Goal: Information Seeking & Learning: Check status

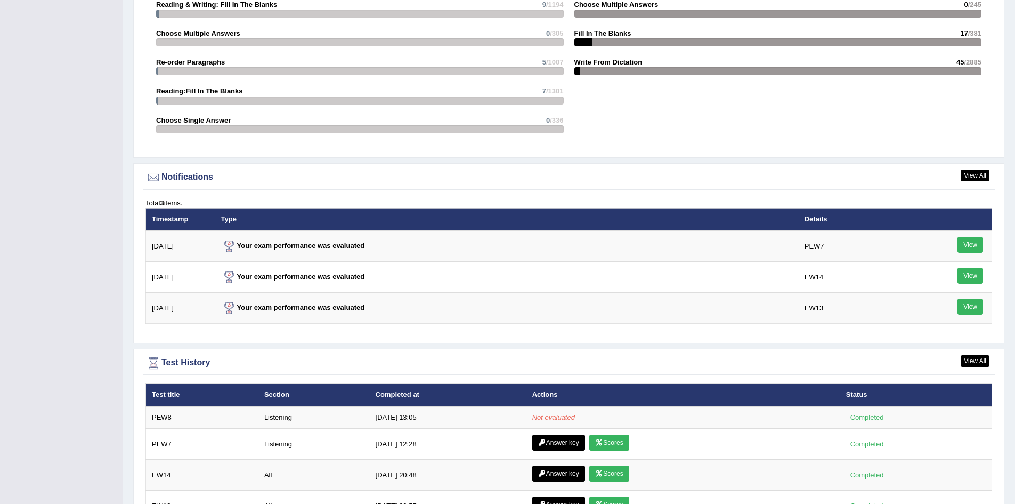
scroll to position [1279, 0]
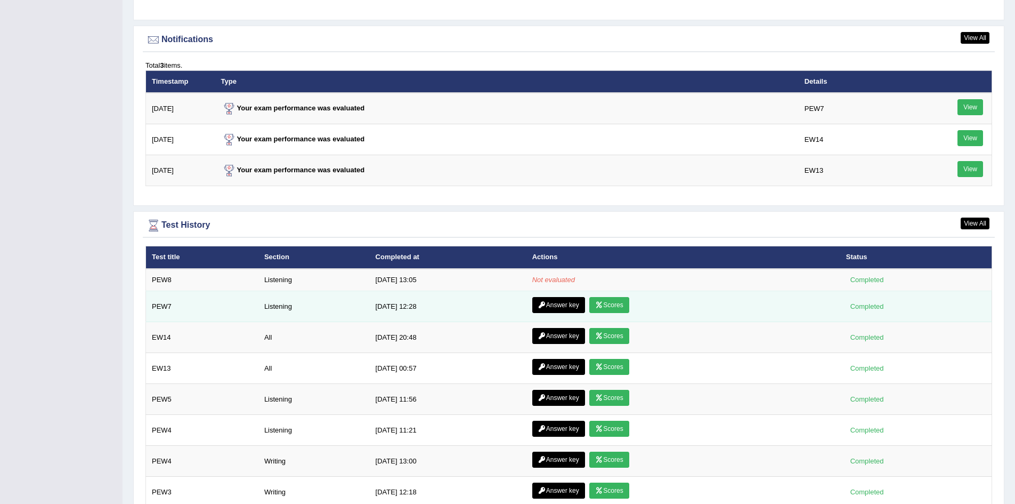
click at [602, 302] on link "Scores" at bounding box center [608, 305] width 39 height 16
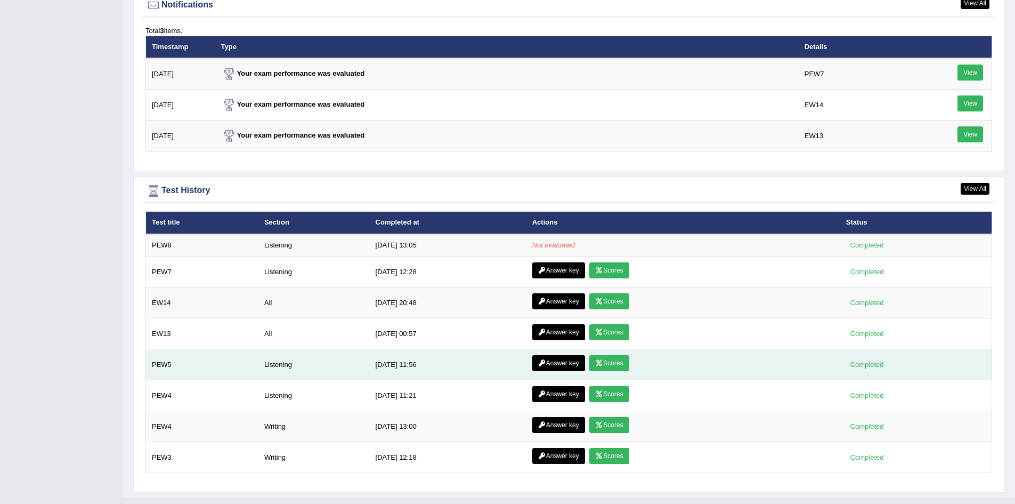
scroll to position [1334, 0]
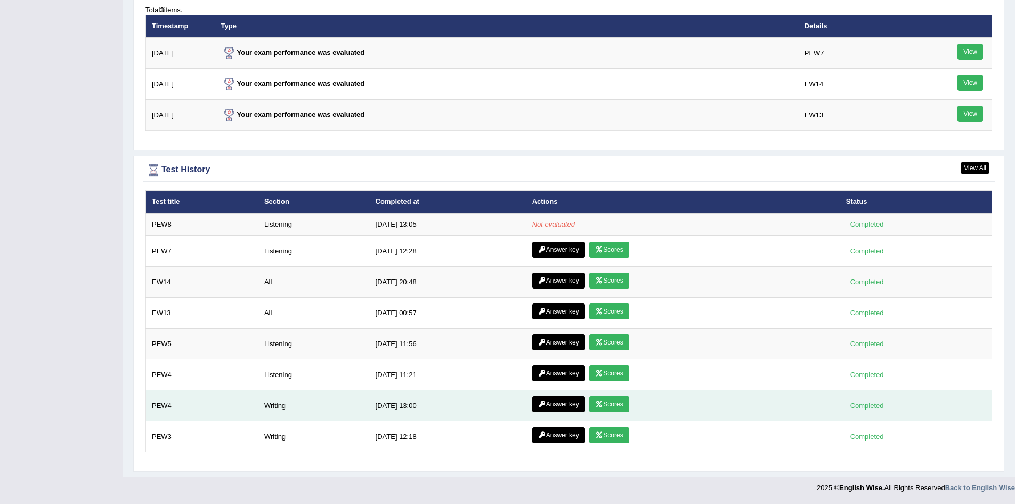
click at [606, 409] on link "Scores" at bounding box center [608, 404] width 39 height 16
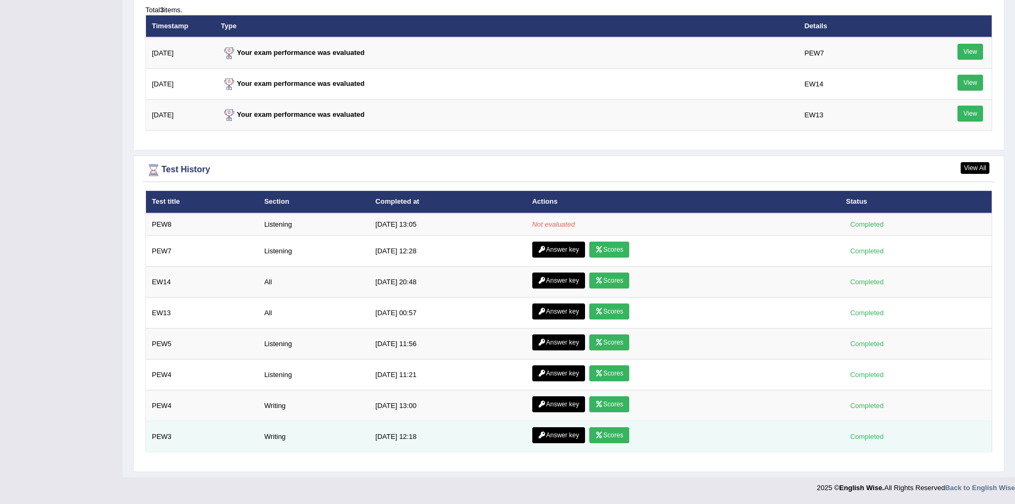
click at [557, 433] on link "Answer key" at bounding box center [558, 435] width 53 height 16
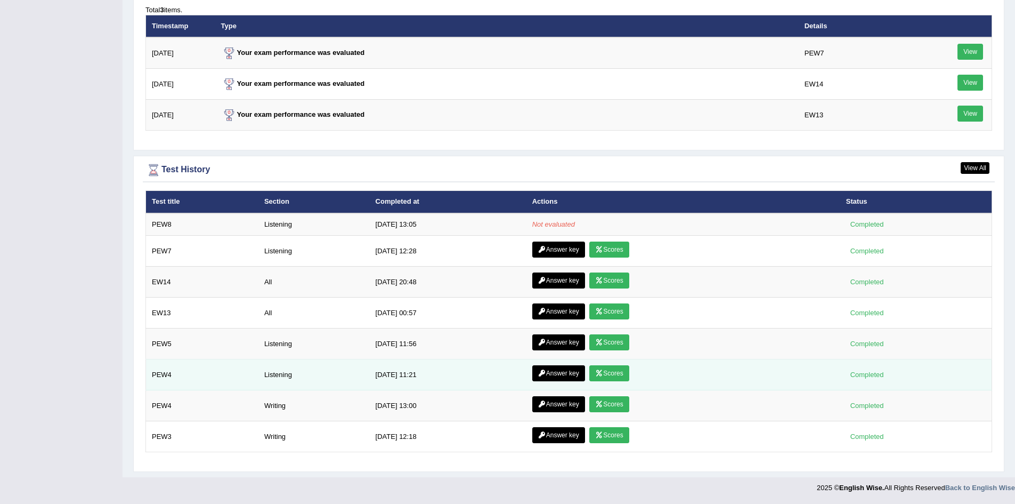
click at [608, 375] on link "Scores" at bounding box center [608, 373] width 39 height 16
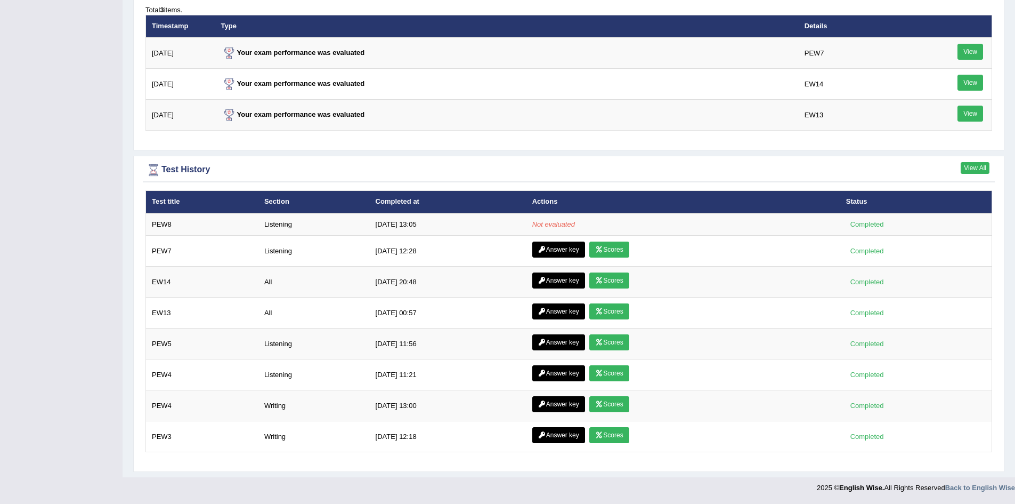
click at [970, 167] on link "View All" at bounding box center [975, 168] width 29 height 12
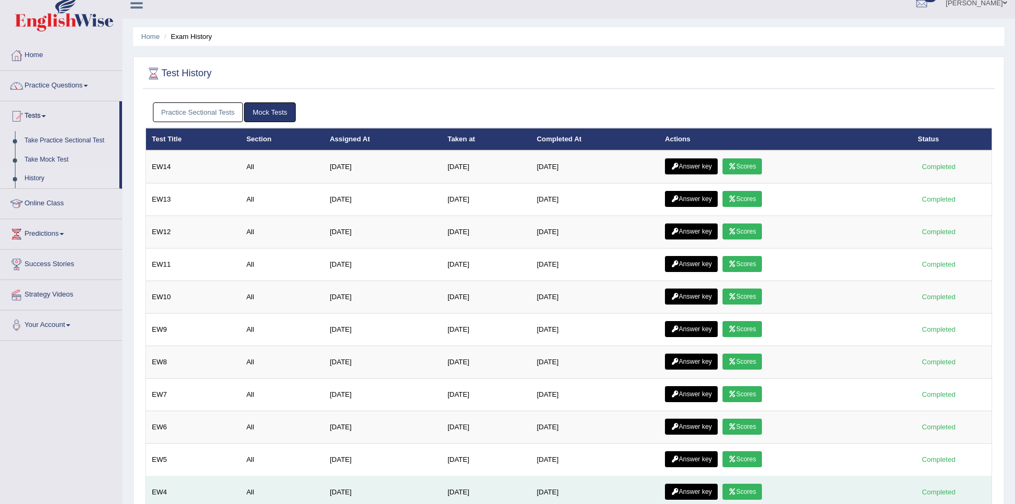
scroll to position [6, 0]
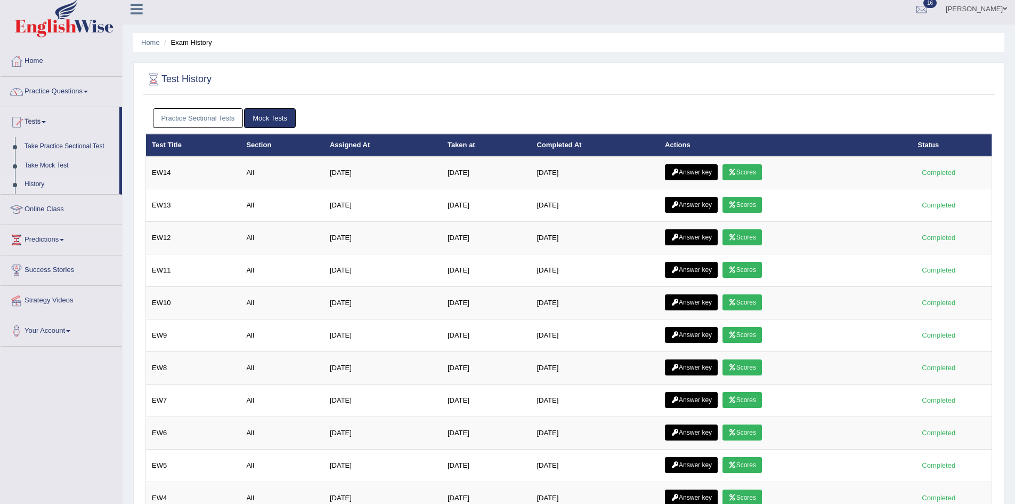
click at [252, 148] on th "Section" at bounding box center [282, 145] width 84 height 22
click at [349, 139] on th "Assigned At" at bounding box center [383, 145] width 118 height 22
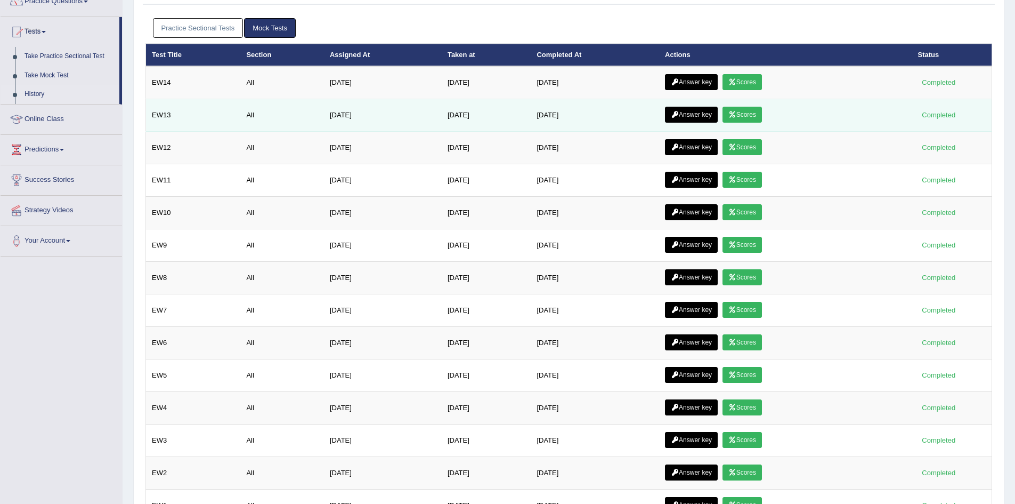
scroll to position [0, 0]
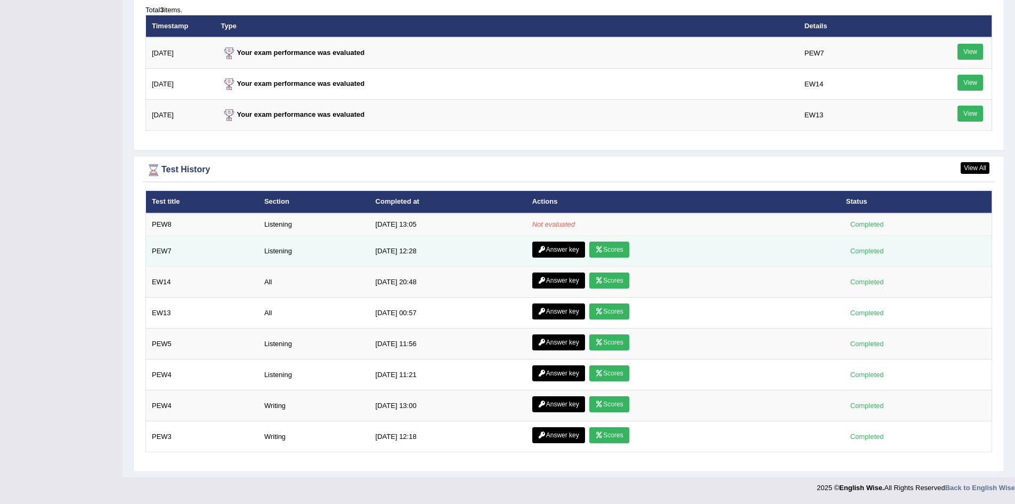
click at [557, 248] on link "Answer key" at bounding box center [558, 249] width 53 height 16
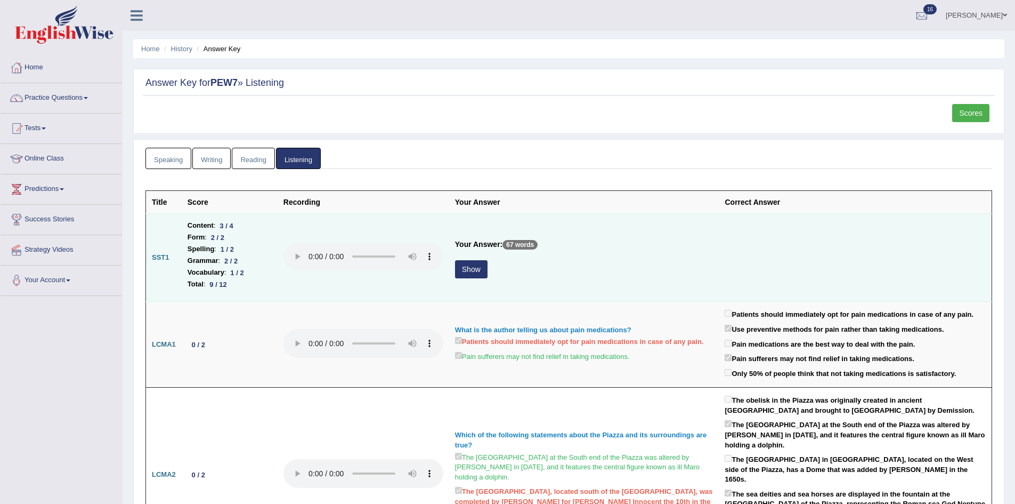
click at [468, 269] on button "Show" at bounding box center [471, 269] width 33 height 18
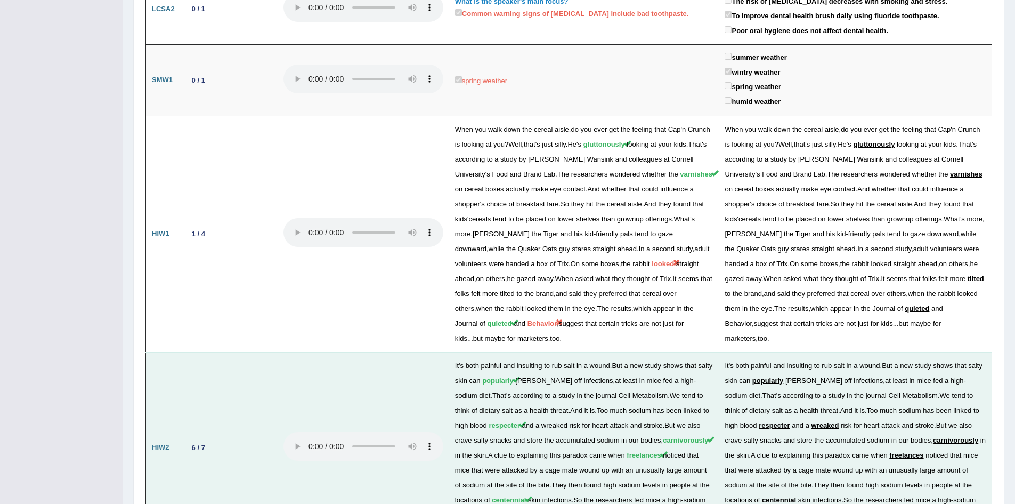
scroll to position [1332, 0]
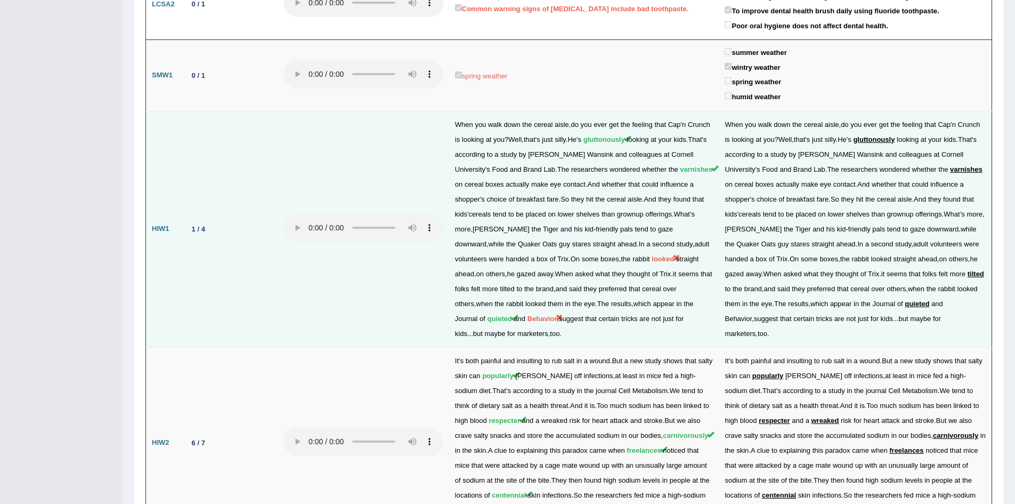
click at [557, 314] on span "Behavior" at bounding box center [543, 318] width 30 height 8
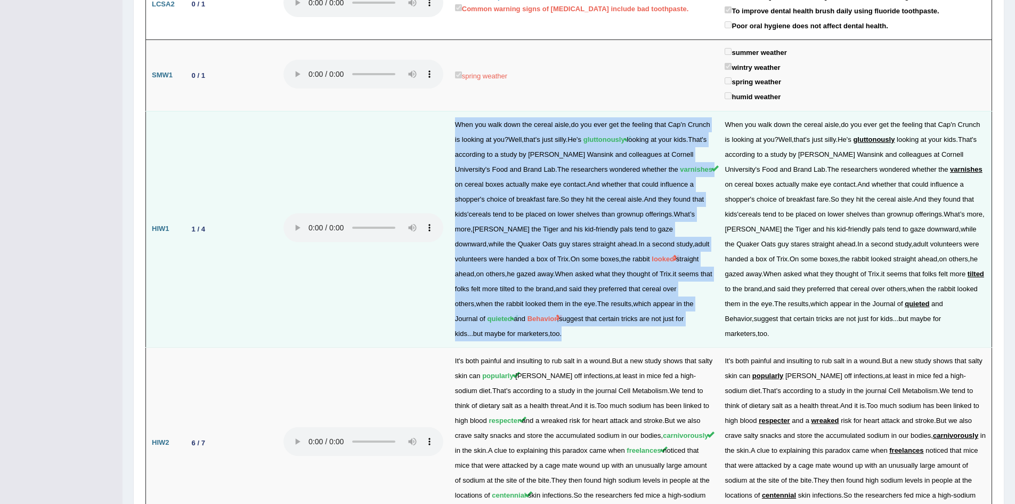
click at [557, 314] on span "Behavior" at bounding box center [543, 318] width 30 height 8
click at [641, 264] on td "When you walk down the cereal aisle , do you ever get the feeling that Cap ' n …" at bounding box center [584, 229] width 270 height 236
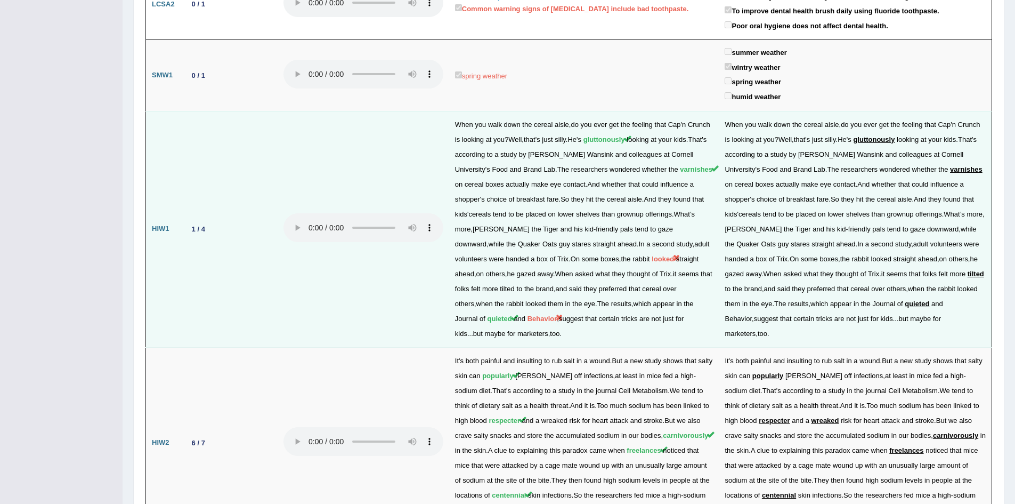
click at [379, 276] on td at bounding box center [364, 229] width 172 height 236
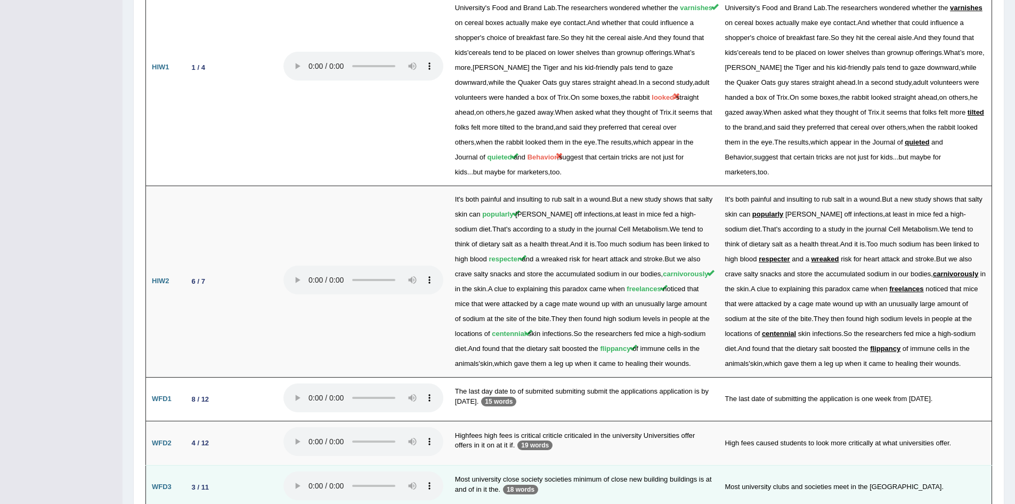
scroll to position [1494, 0]
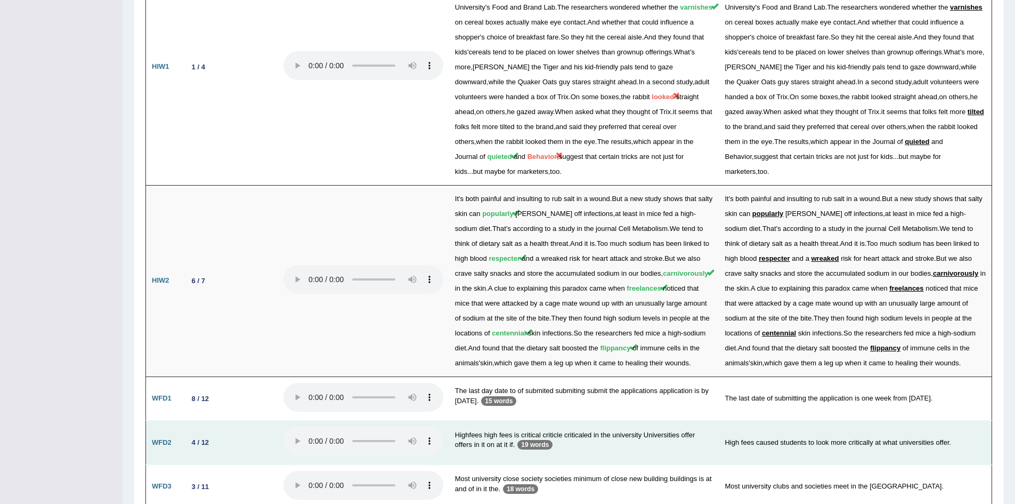
click at [564, 420] on td "Highfees high fees is critical criticle criticaled in the university Universiti…" at bounding box center [584, 442] width 270 height 44
click at [567, 420] on td "Highfees high fees is critical criticle criticaled in the university Universiti…" at bounding box center [584, 442] width 270 height 44
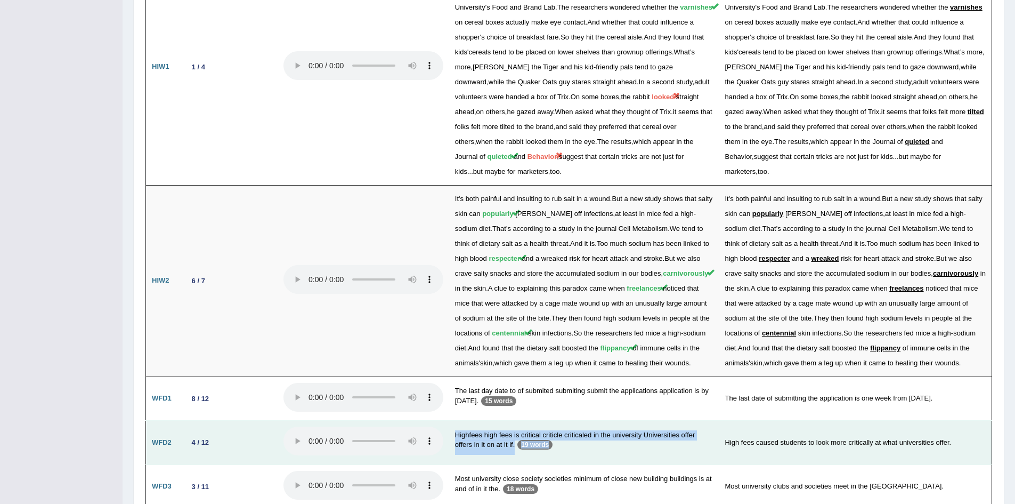
click at [607, 420] on td "Highfees high fees is critical criticle criticaled in the university Universiti…" at bounding box center [584, 442] width 270 height 44
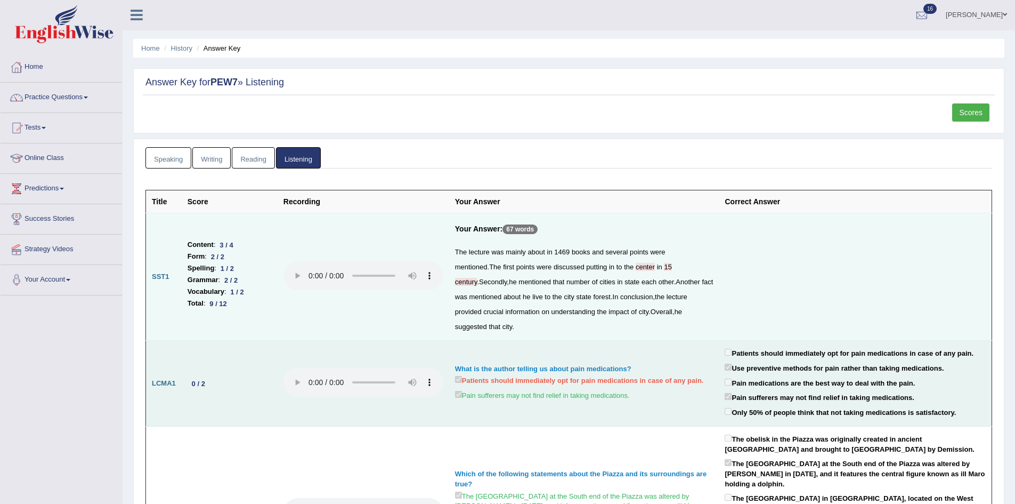
scroll to position [0, 0]
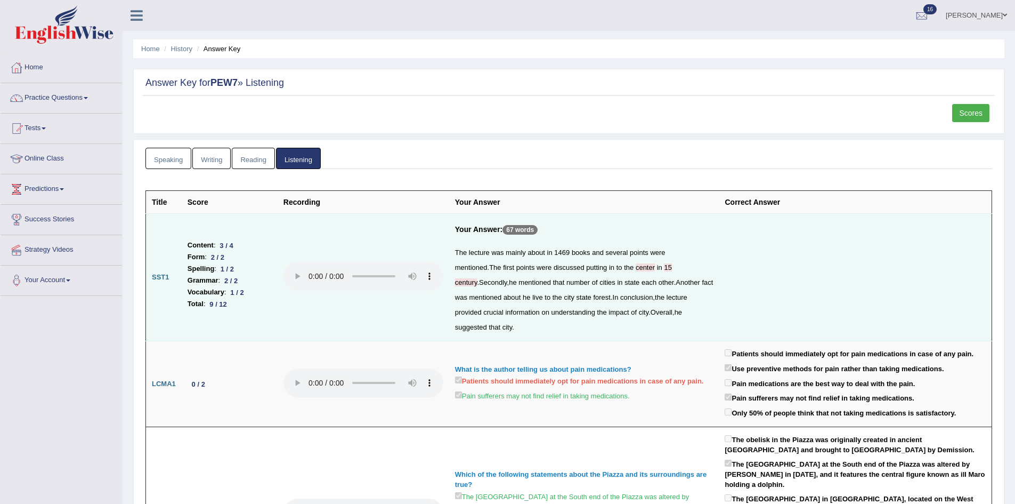
click at [252, 157] on link "Reading" at bounding box center [253, 159] width 43 height 22
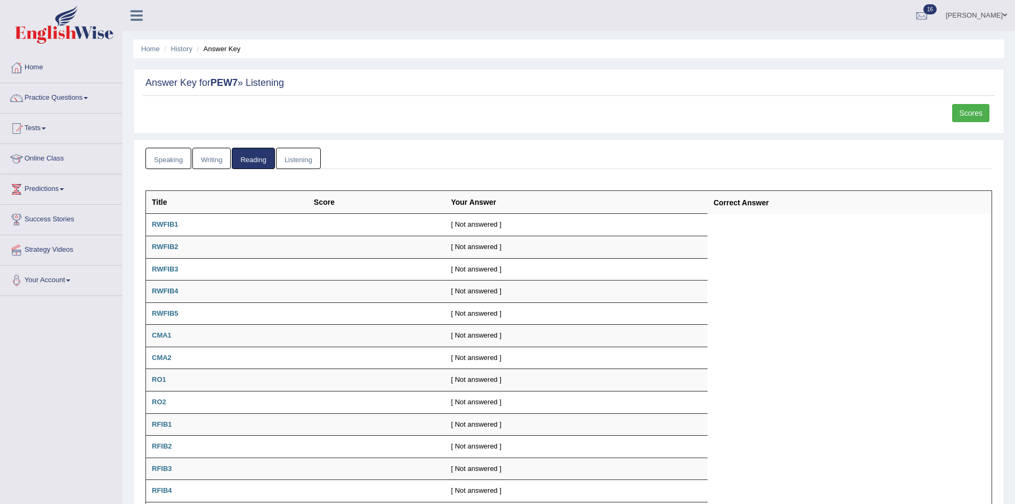
click at [219, 160] on link "Writing" at bounding box center [211, 159] width 38 height 22
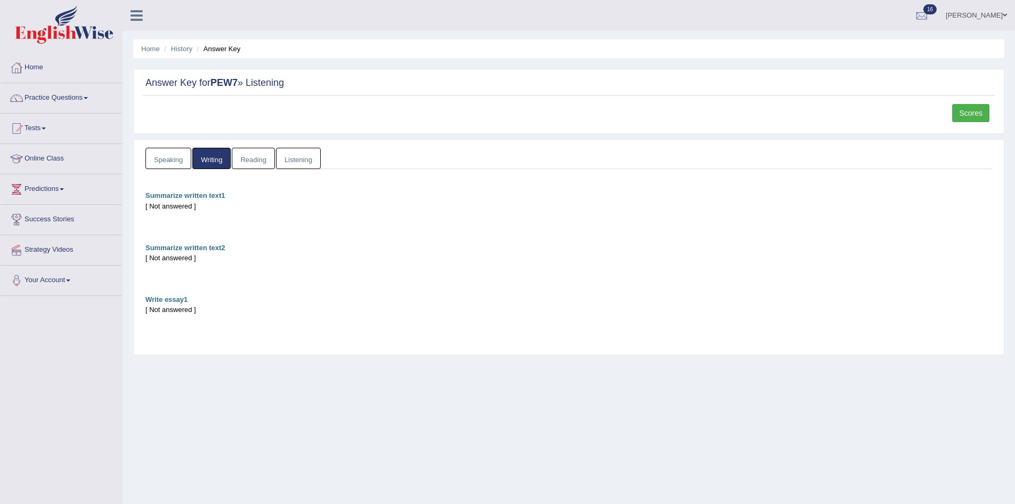
click at [174, 156] on link "Speaking" at bounding box center [168, 159] width 46 height 22
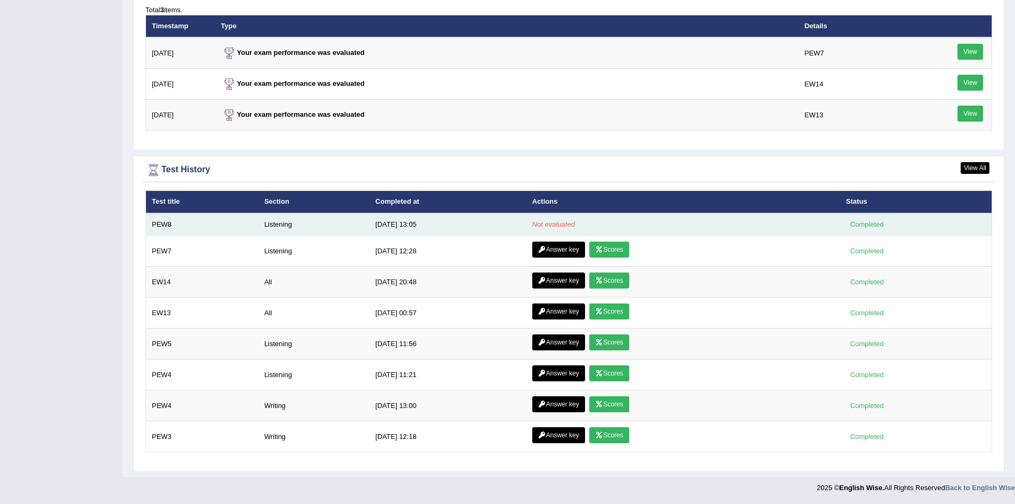
click at [287, 226] on td "Listening" at bounding box center [313, 224] width 111 height 22
click at [287, 224] on td "Listening" at bounding box center [313, 224] width 111 height 22
click at [566, 225] on em "Not evaluated" at bounding box center [553, 224] width 43 height 8
click at [872, 222] on div "Completed" at bounding box center [867, 223] width 42 height 11
click at [870, 224] on div "Completed" at bounding box center [867, 223] width 42 height 11
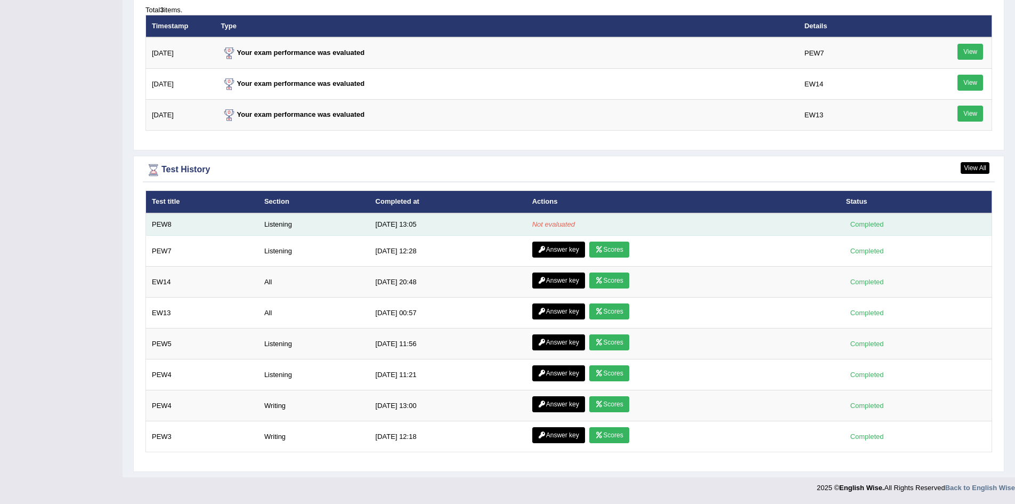
click at [552, 225] on em "Not evaluated" at bounding box center [553, 224] width 43 height 8
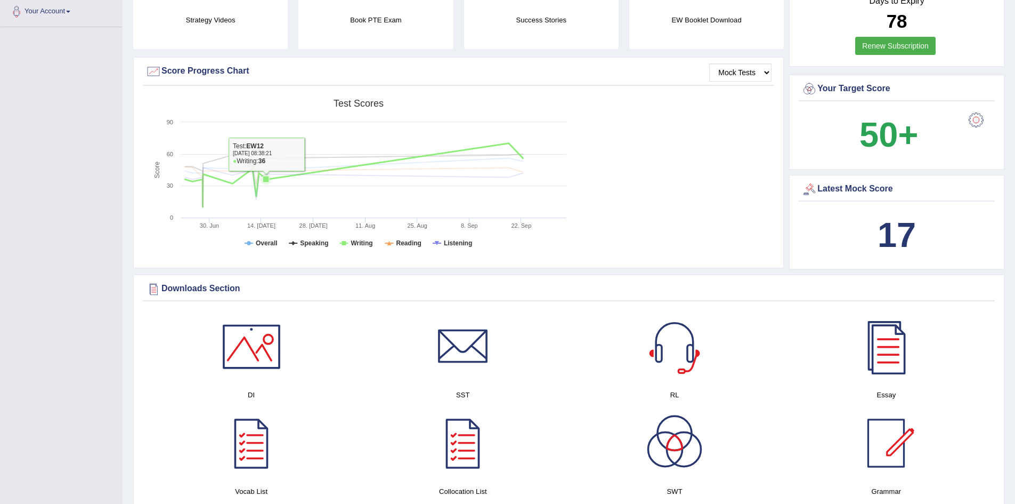
scroll to position [162, 0]
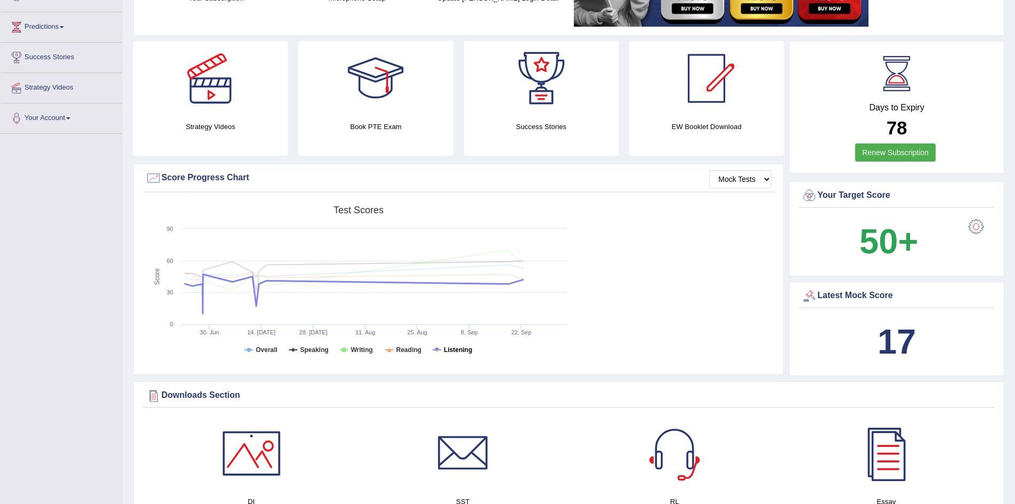
click at [456, 349] on tspan "Listening" at bounding box center [458, 349] width 28 height 7
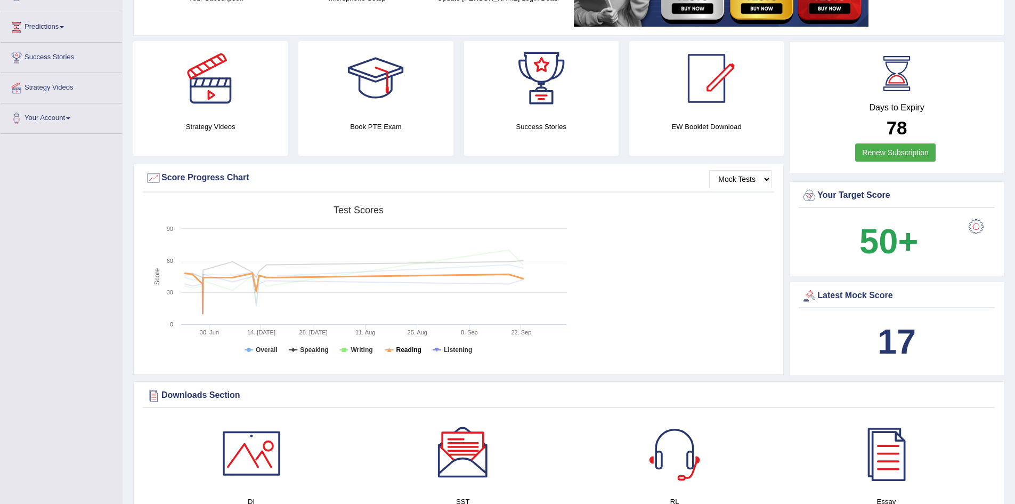
click at [399, 347] on tspan "Reading" at bounding box center [408, 349] width 25 height 7
click at [405, 350] on tspan "Reading" at bounding box center [408, 349] width 25 height 7
click at [359, 349] on tspan "Writing" at bounding box center [362, 349] width 22 height 7
click at [268, 347] on tspan "Overall" at bounding box center [267, 349] width 22 height 7
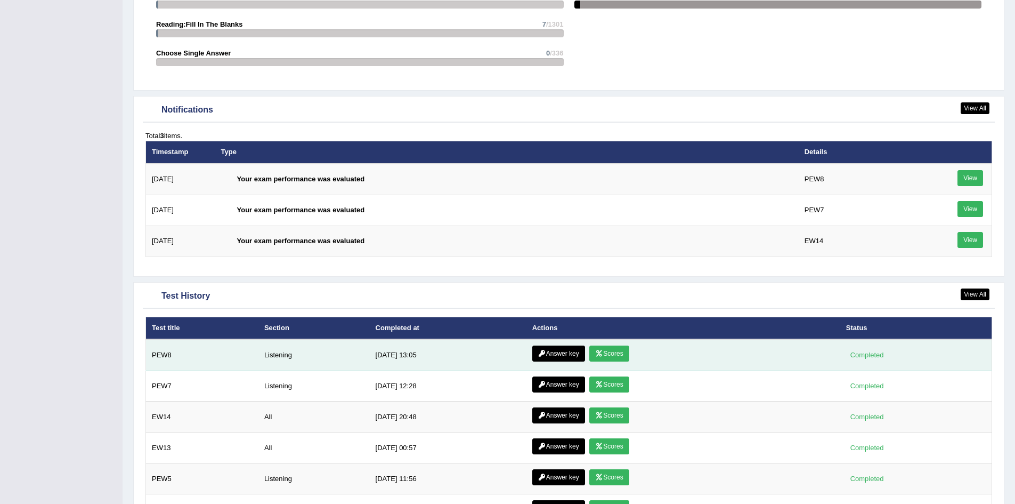
click at [555, 359] on link "Answer key" at bounding box center [558, 353] width 53 height 16
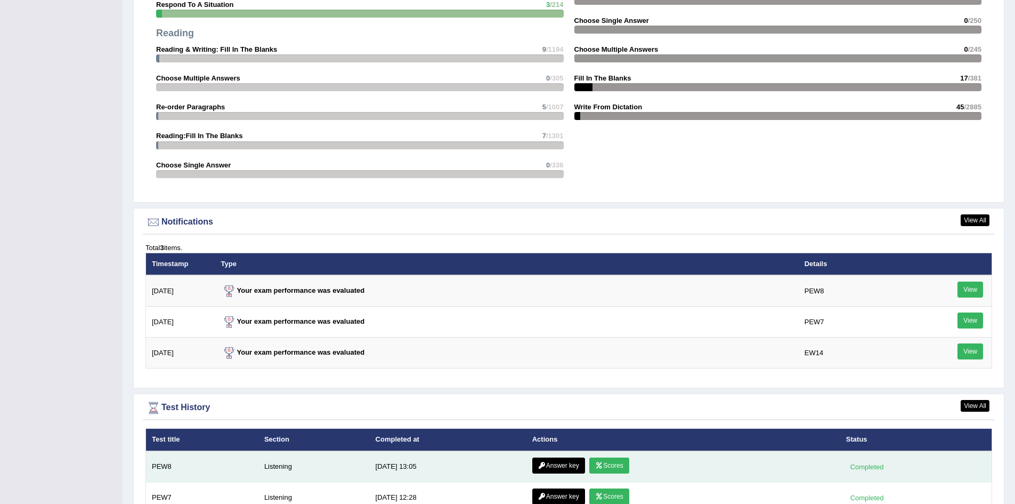
scroll to position [1203, 0]
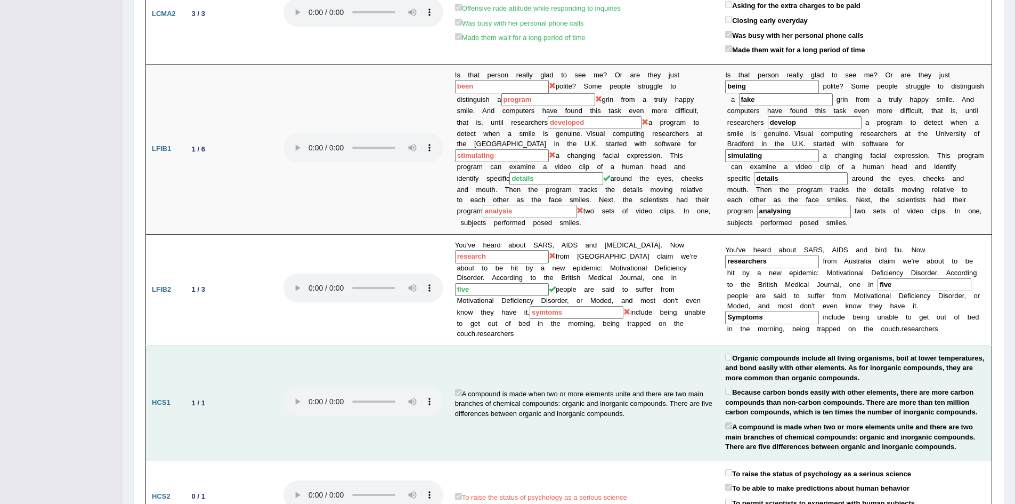
scroll to position [586, 0]
